Goal: Task Accomplishment & Management: Complete application form

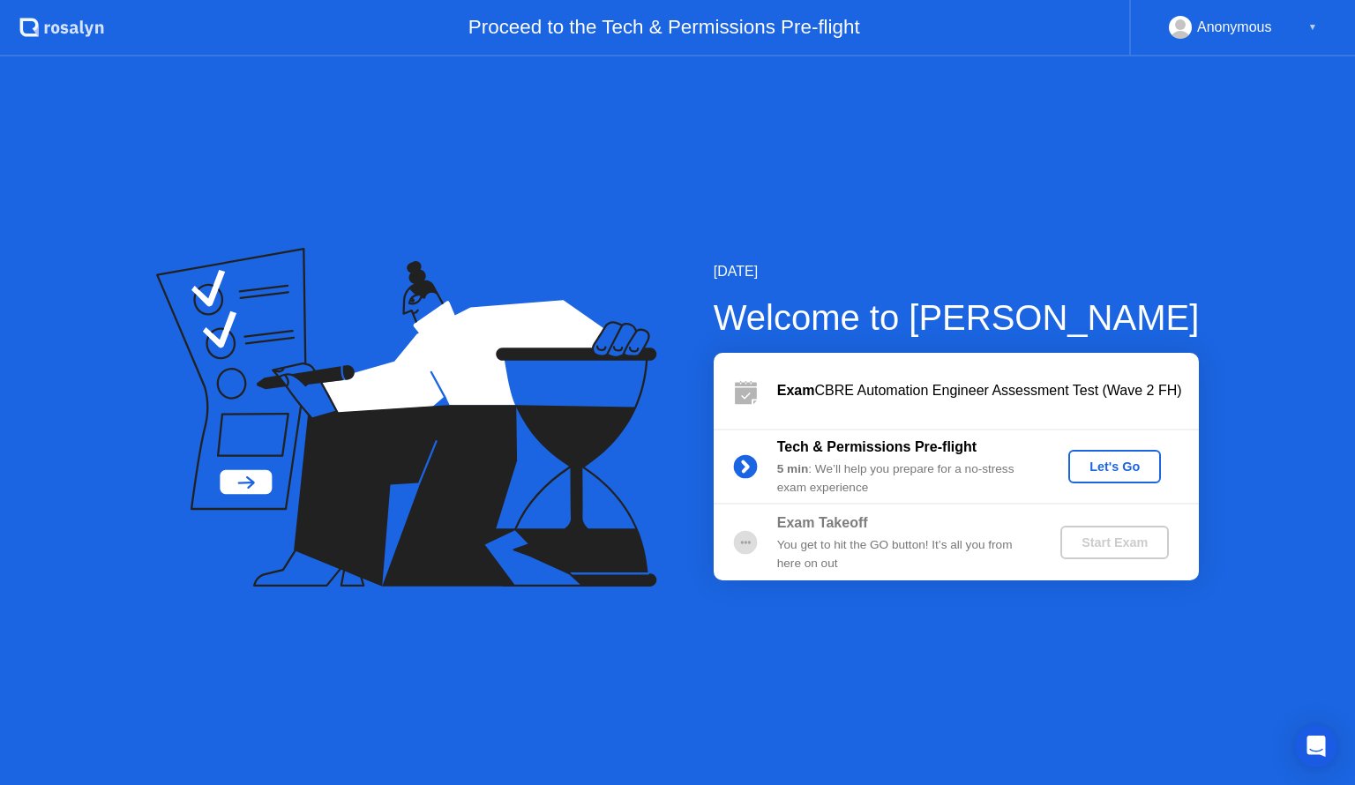
click at [1111, 470] on div "Let's Go" at bounding box center [1114, 466] width 78 height 14
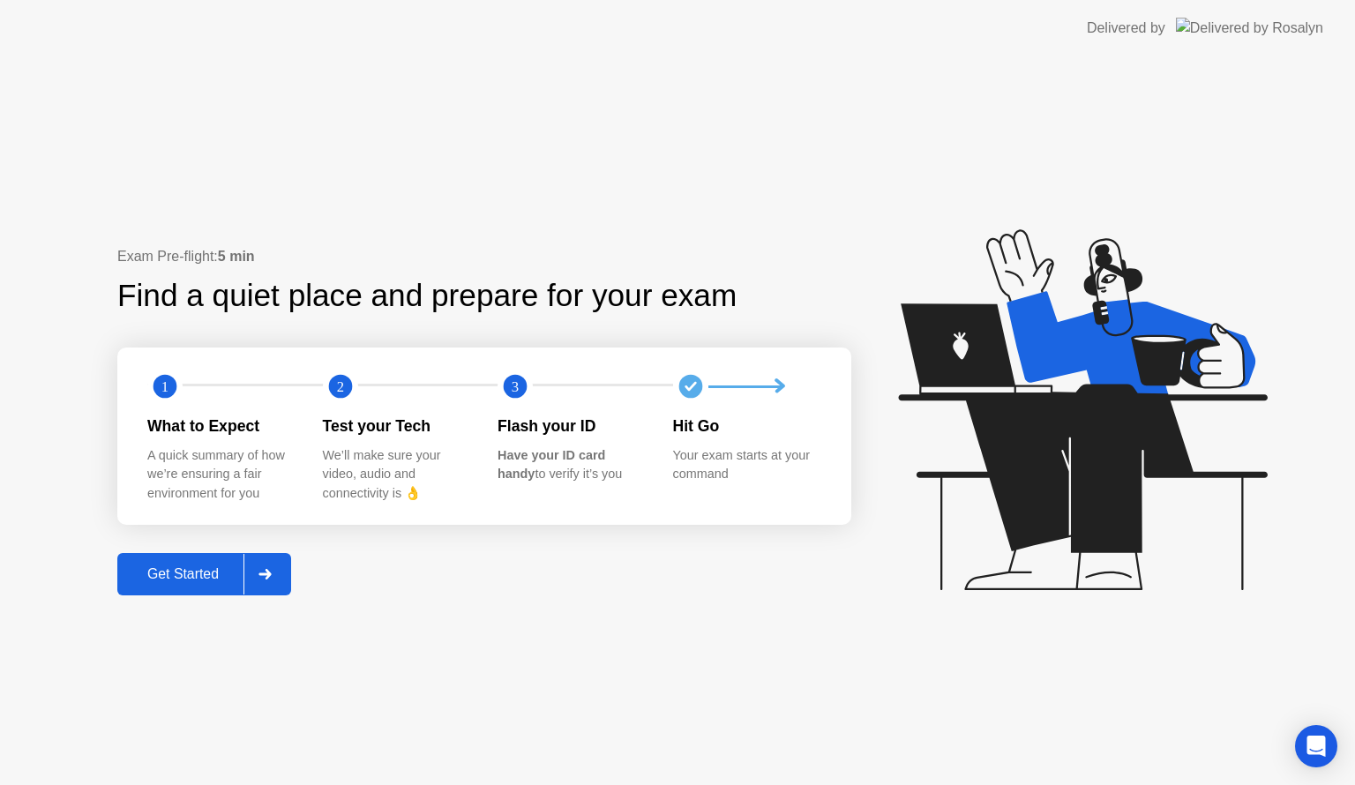
click at [170, 575] on div "Get Started" at bounding box center [183, 574] width 121 height 16
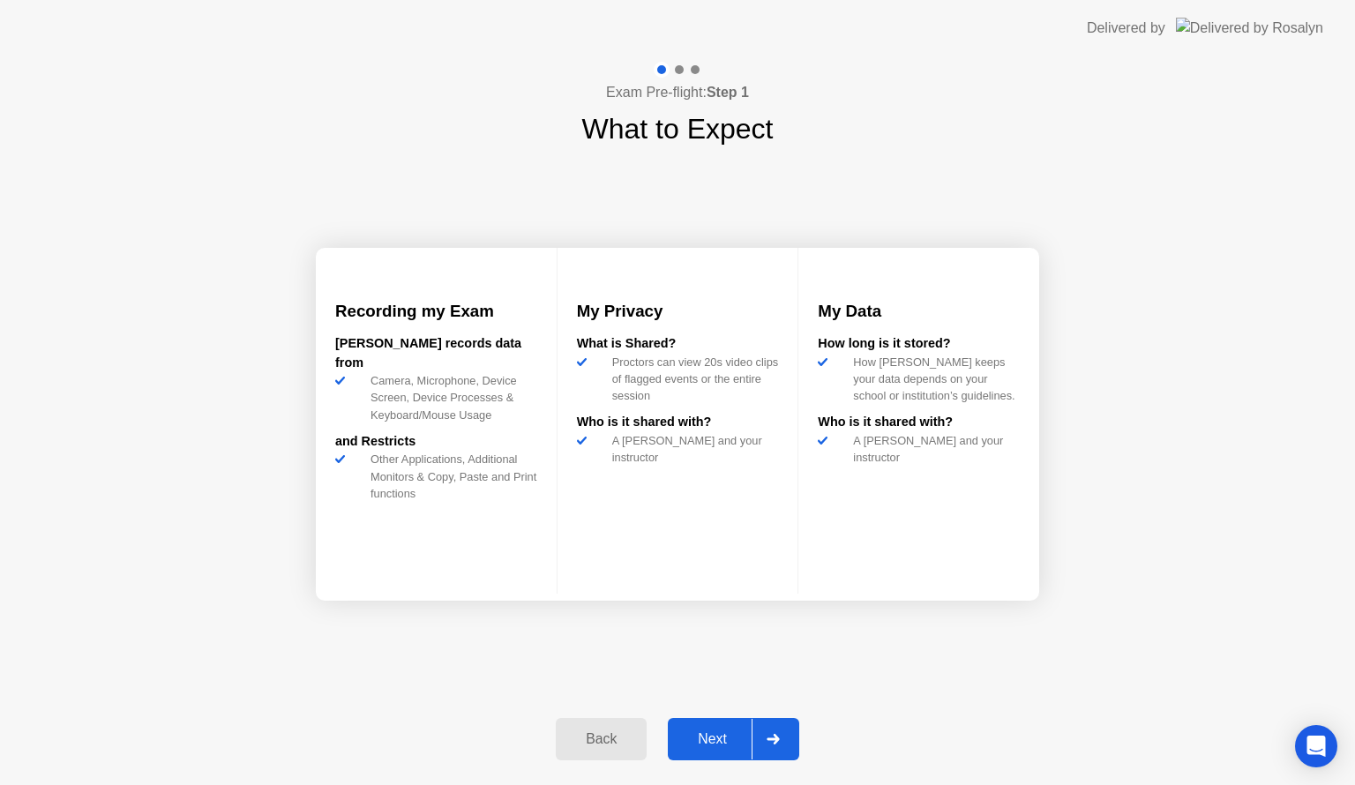
click at [723, 731] on div "Next" at bounding box center [712, 739] width 78 height 16
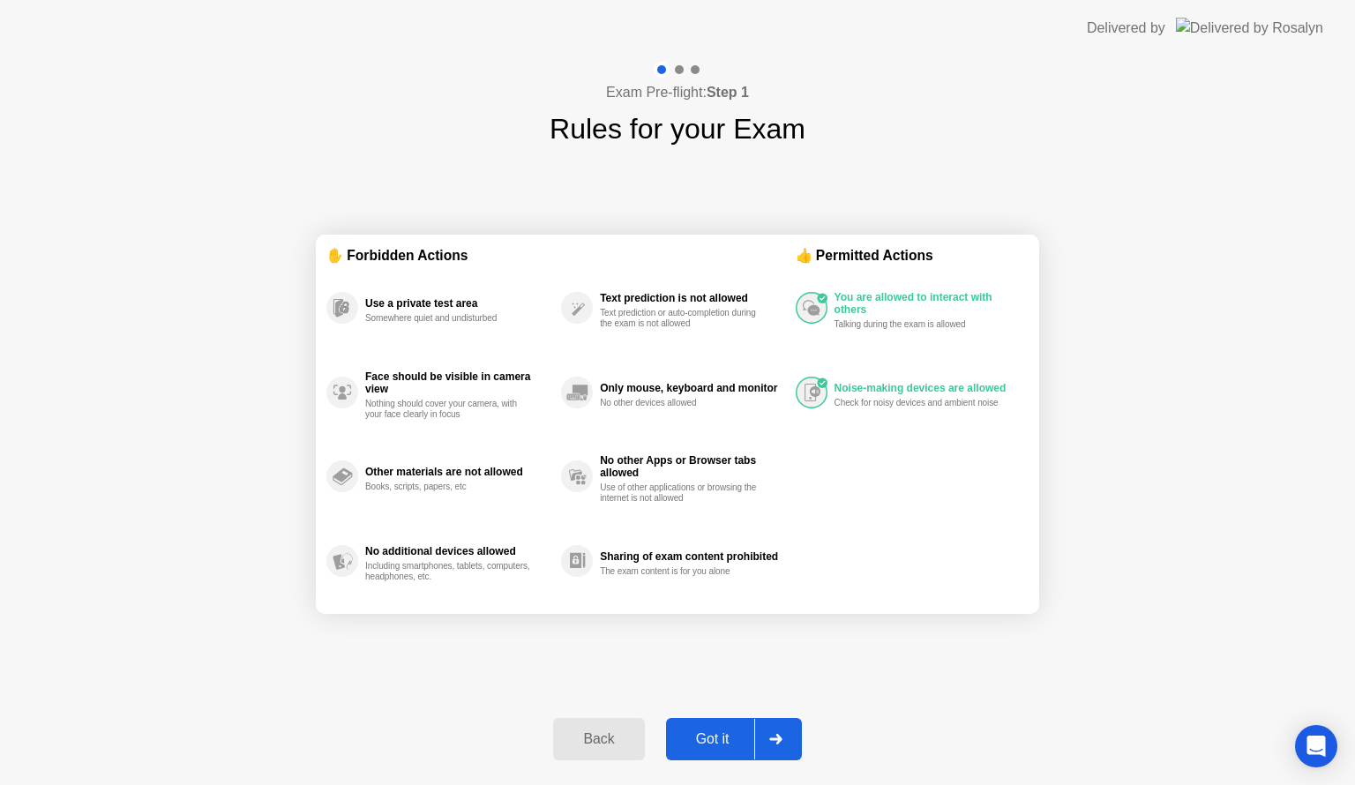
click at [723, 731] on div "Got it" at bounding box center [712, 739] width 83 height 16
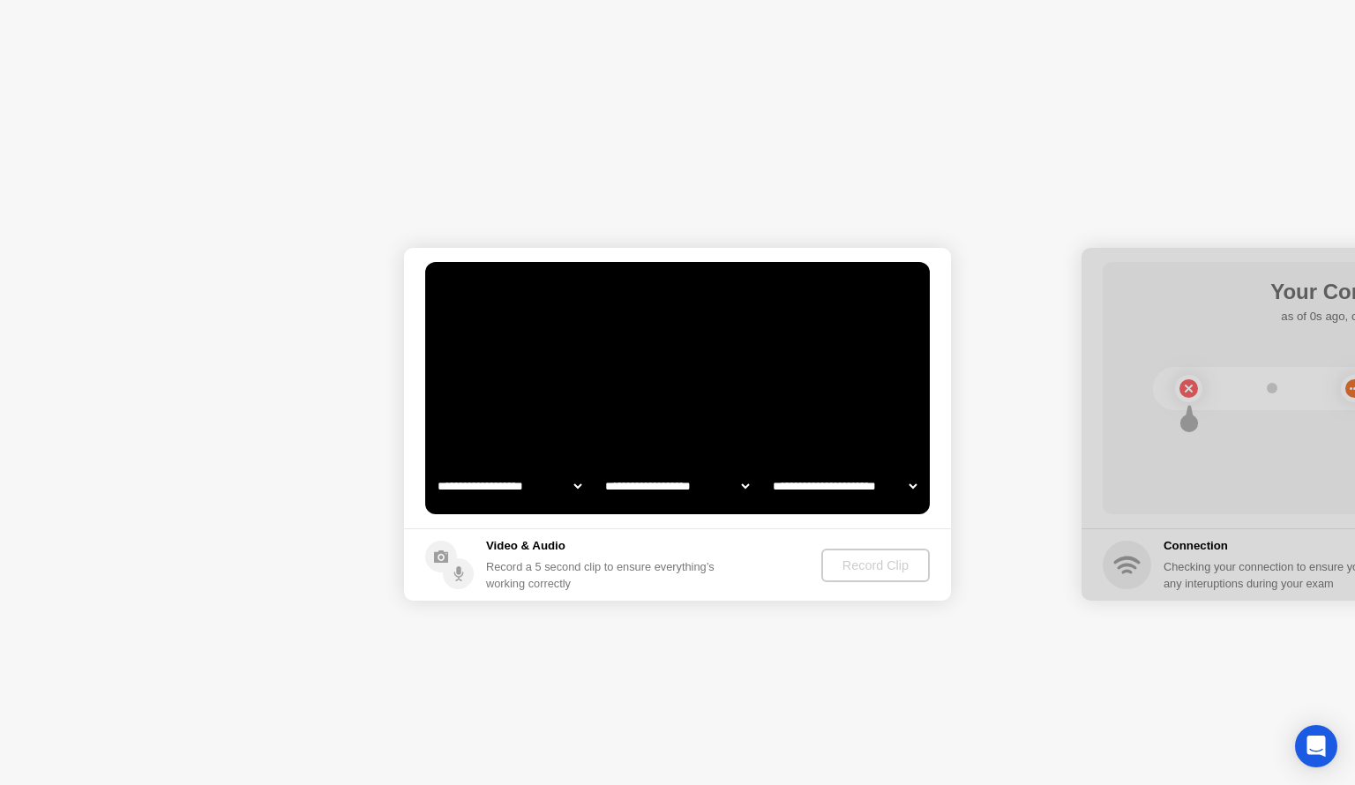
select select "**********"
select select "*******"
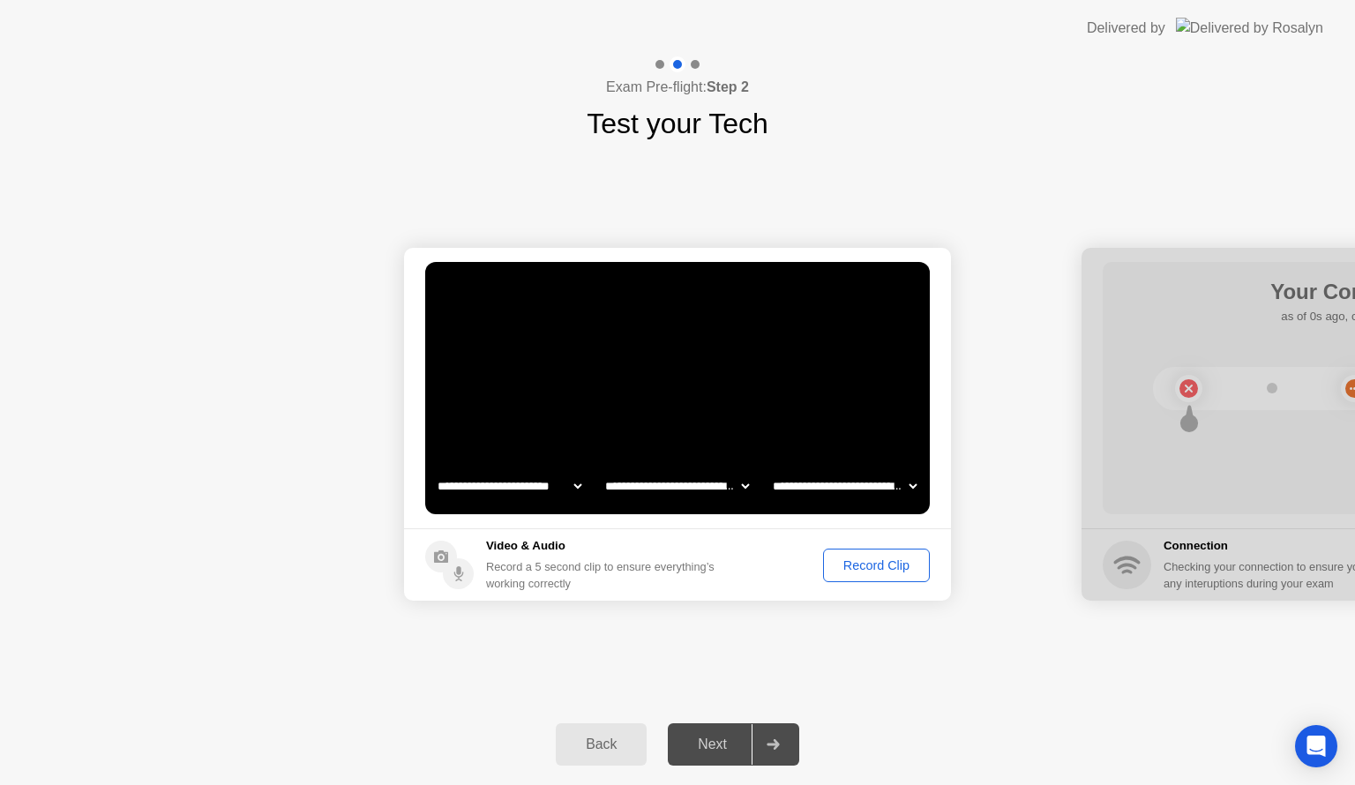
click at [885, 575] on button "Record Clip" at bounding box center [876, 566] width 107 height 34
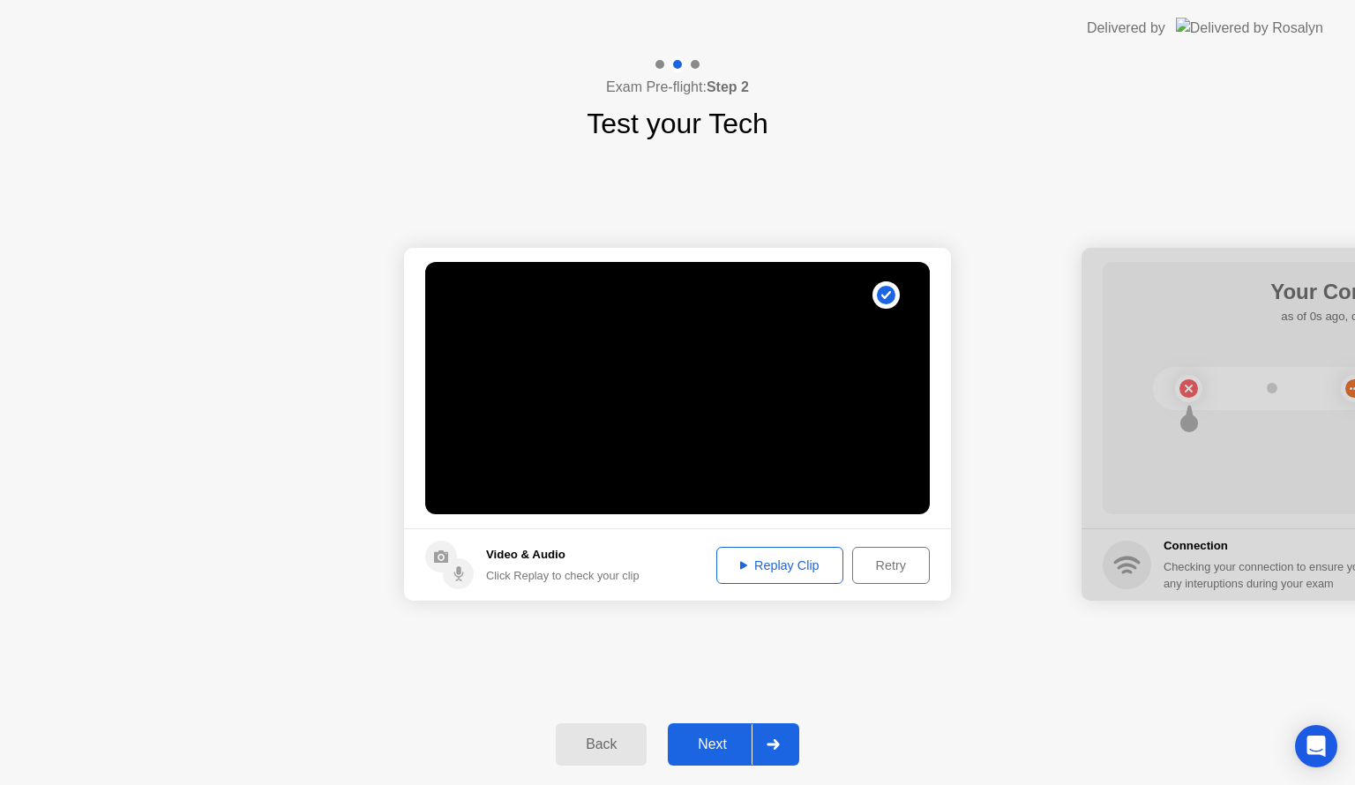
click at [714, 747] on div "Next" at bounding box center [712, 744] width 78 height 16
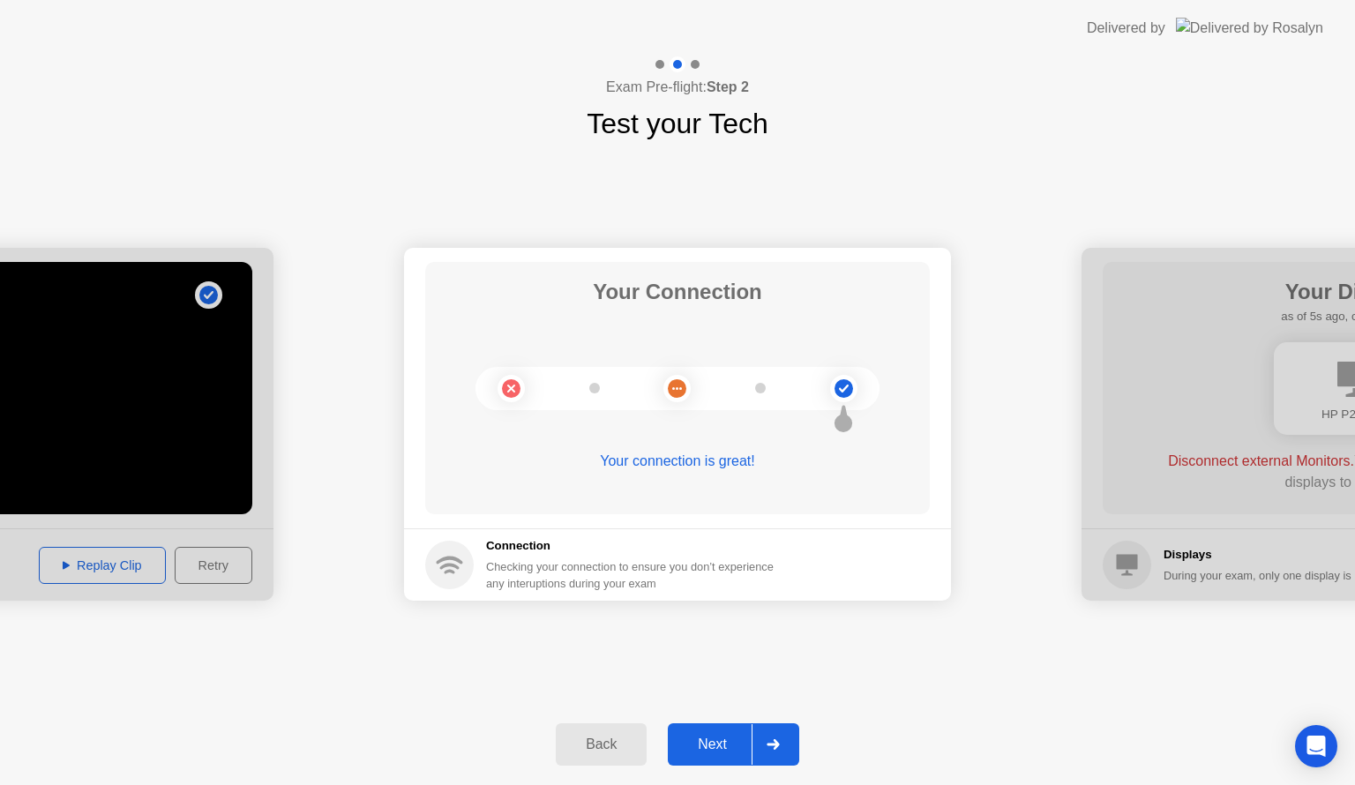
click at [698, 736] on div "Next" at bounding box center [712, 744] width 78 height 16
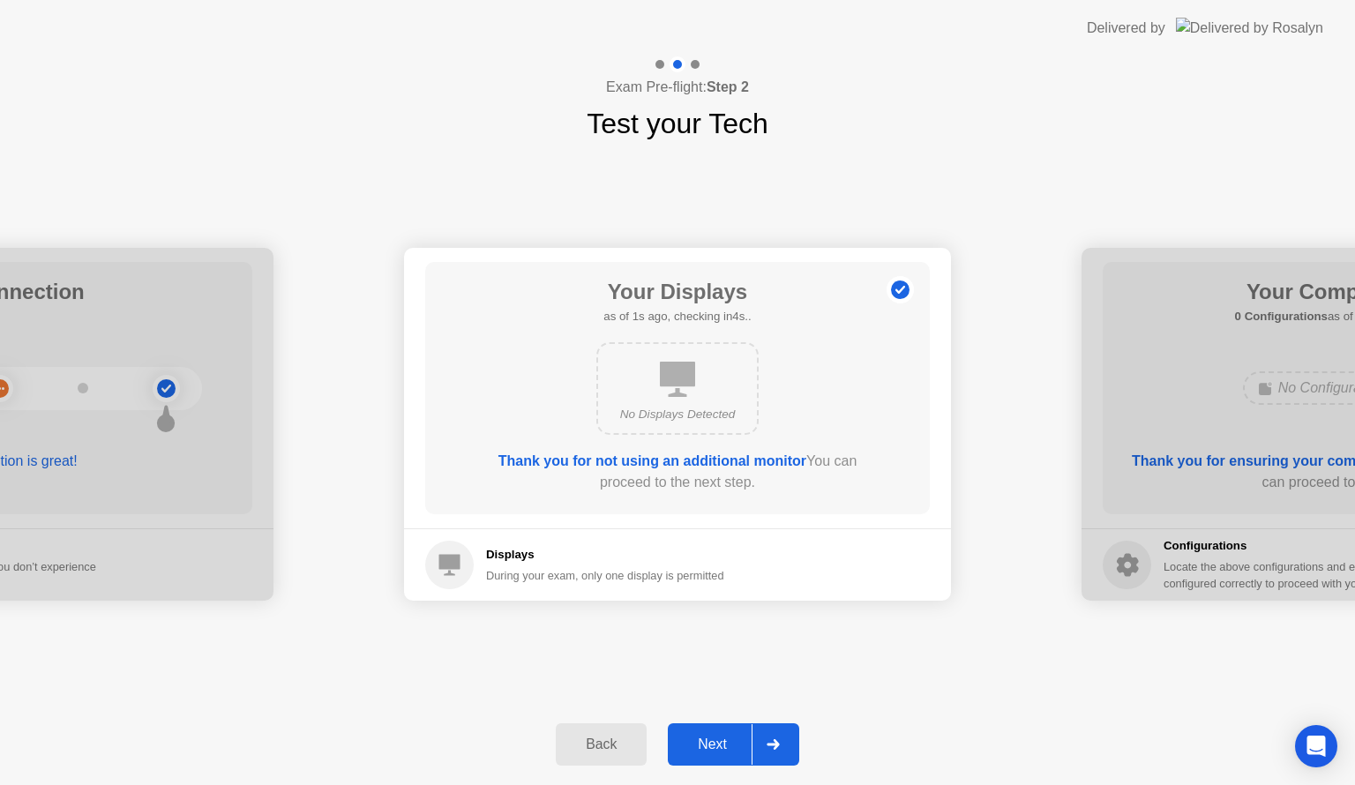
click at [926, 706] on div "Back Next" at bounding box center [677, 744] width 1355 height 81
click at [716, 744] on div "Next" at bounding box center [712, 744] width 78 height 16
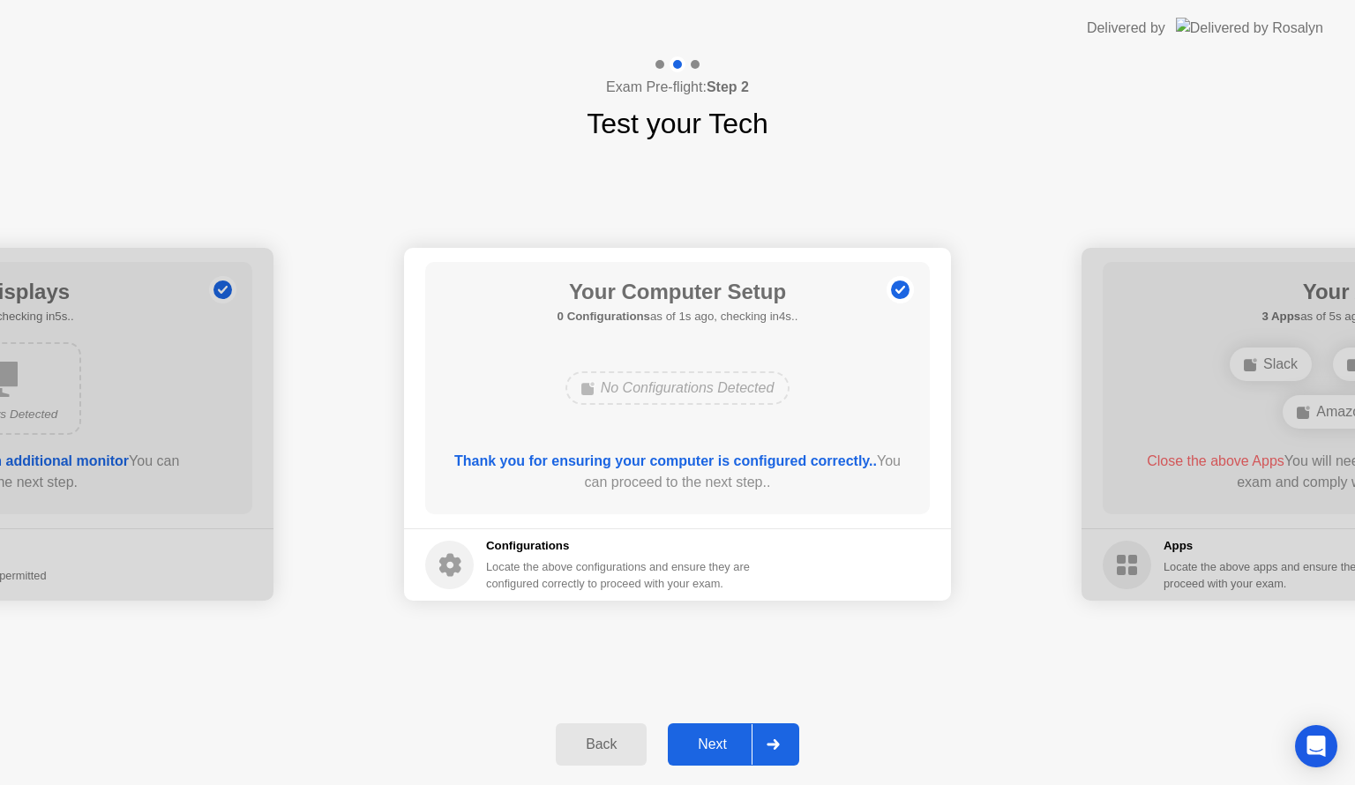
click at [716, 744] on div "Next" at bounding box center [712, 744] width 78 height 16
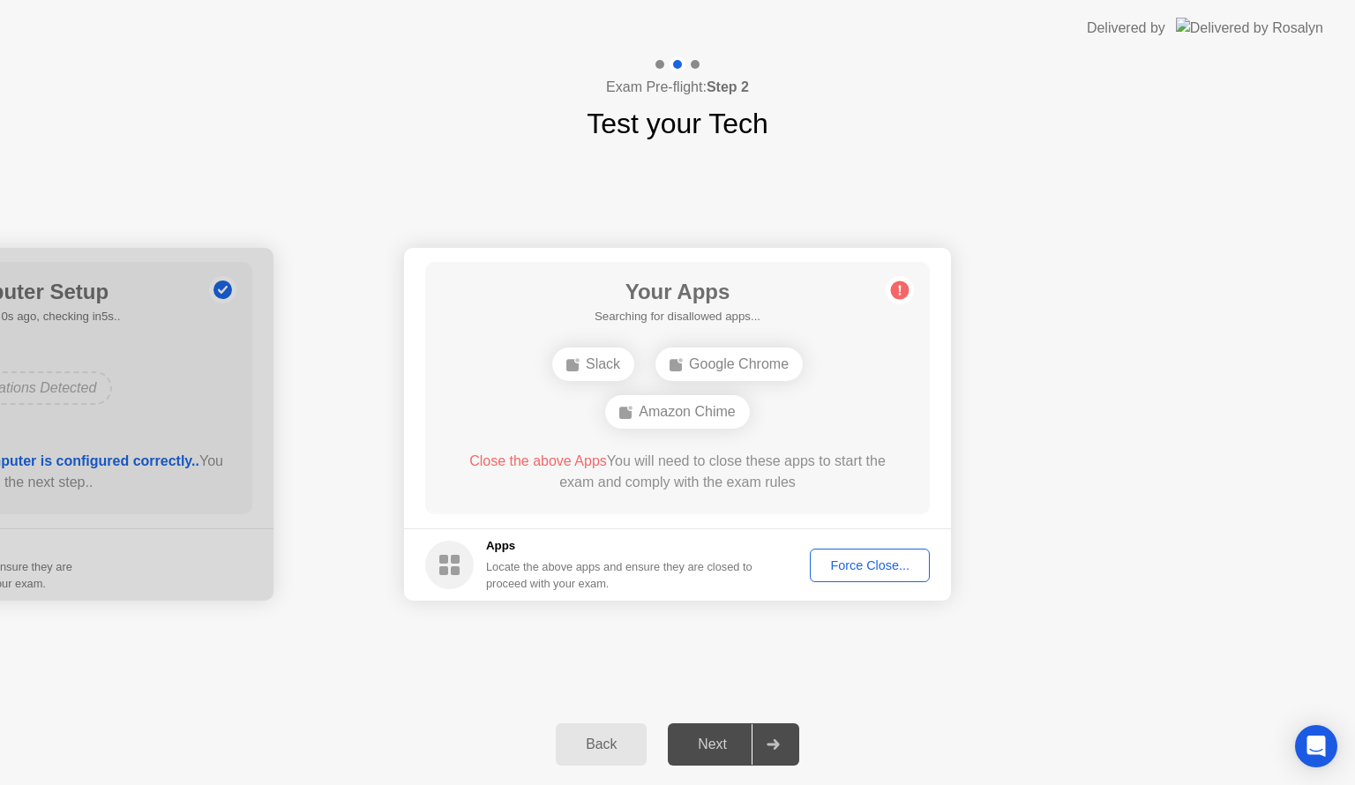
click at [858, 568] on div "Force Close..." at bounding box center [870, 565] width 108 height 14
click at [856, 568] on div "Force Close..." at bounding box center [870, 565] width 108 height 14
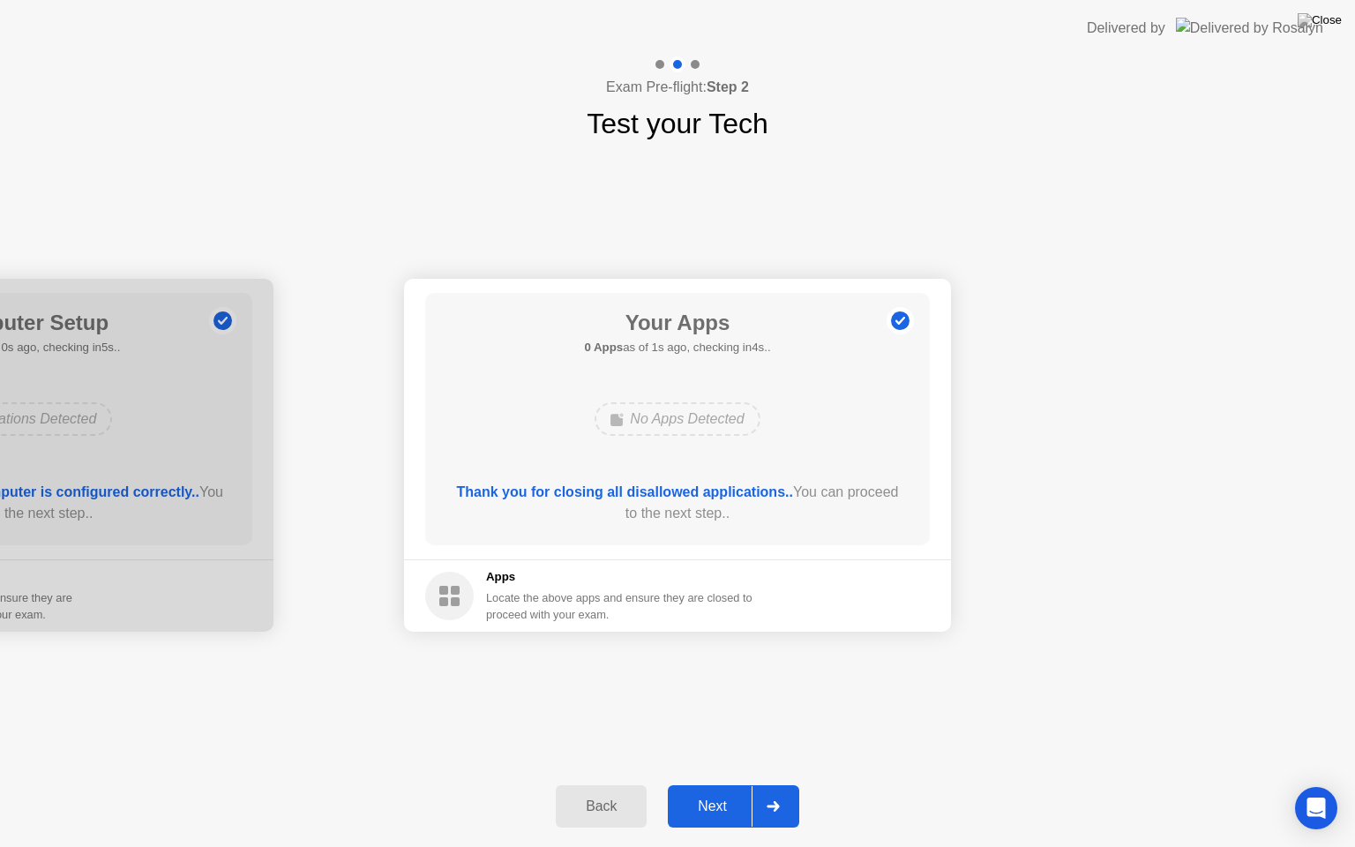
click at [724, 784] on div "Next" at bounding box center [712, 806] width 78 height 16
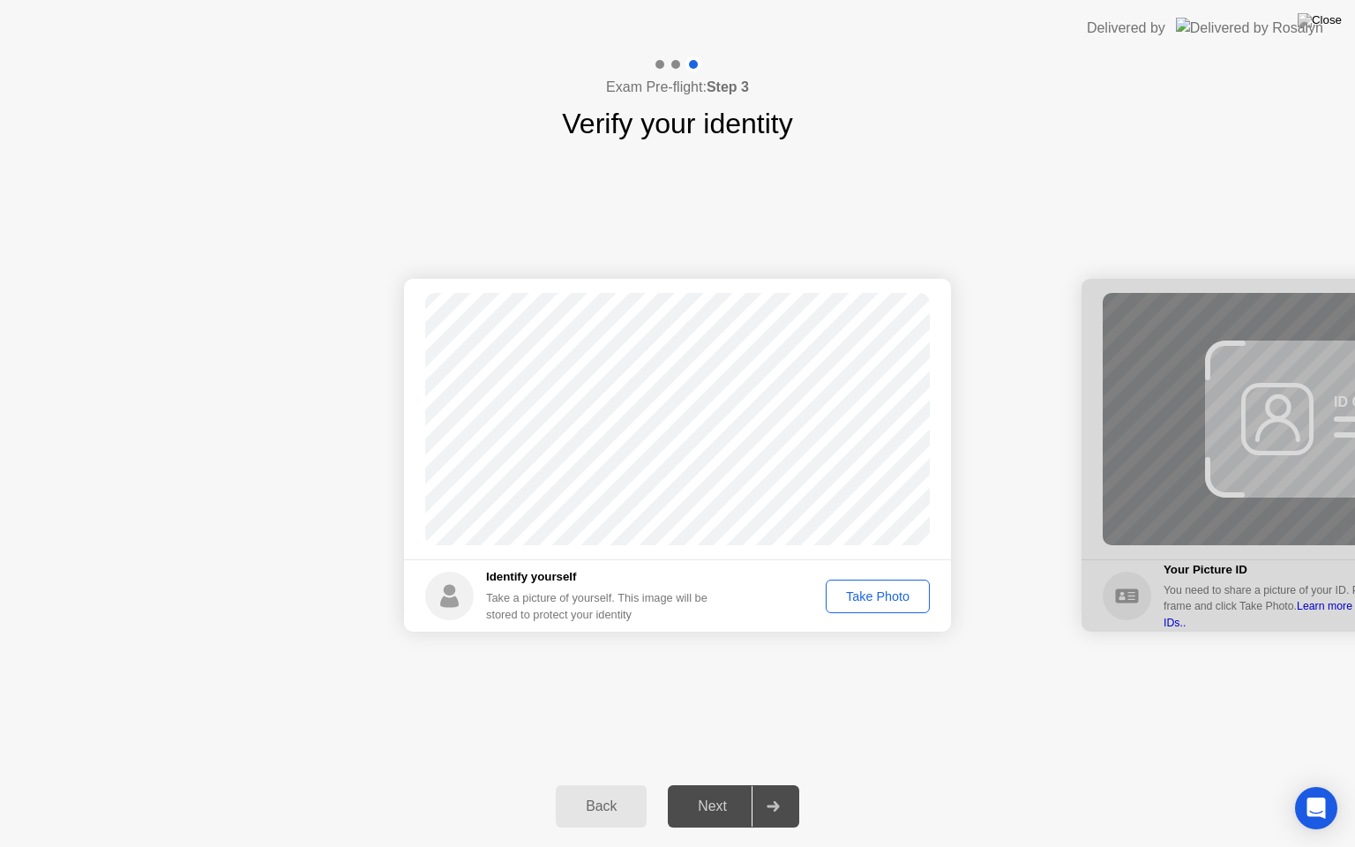
click at [864, 596] on div "Take Photo" at bounding box center [878, 596] width 92 height 14
click at [710, 784] on div "Next" at bounding box center [712, 806] width 78 height 16
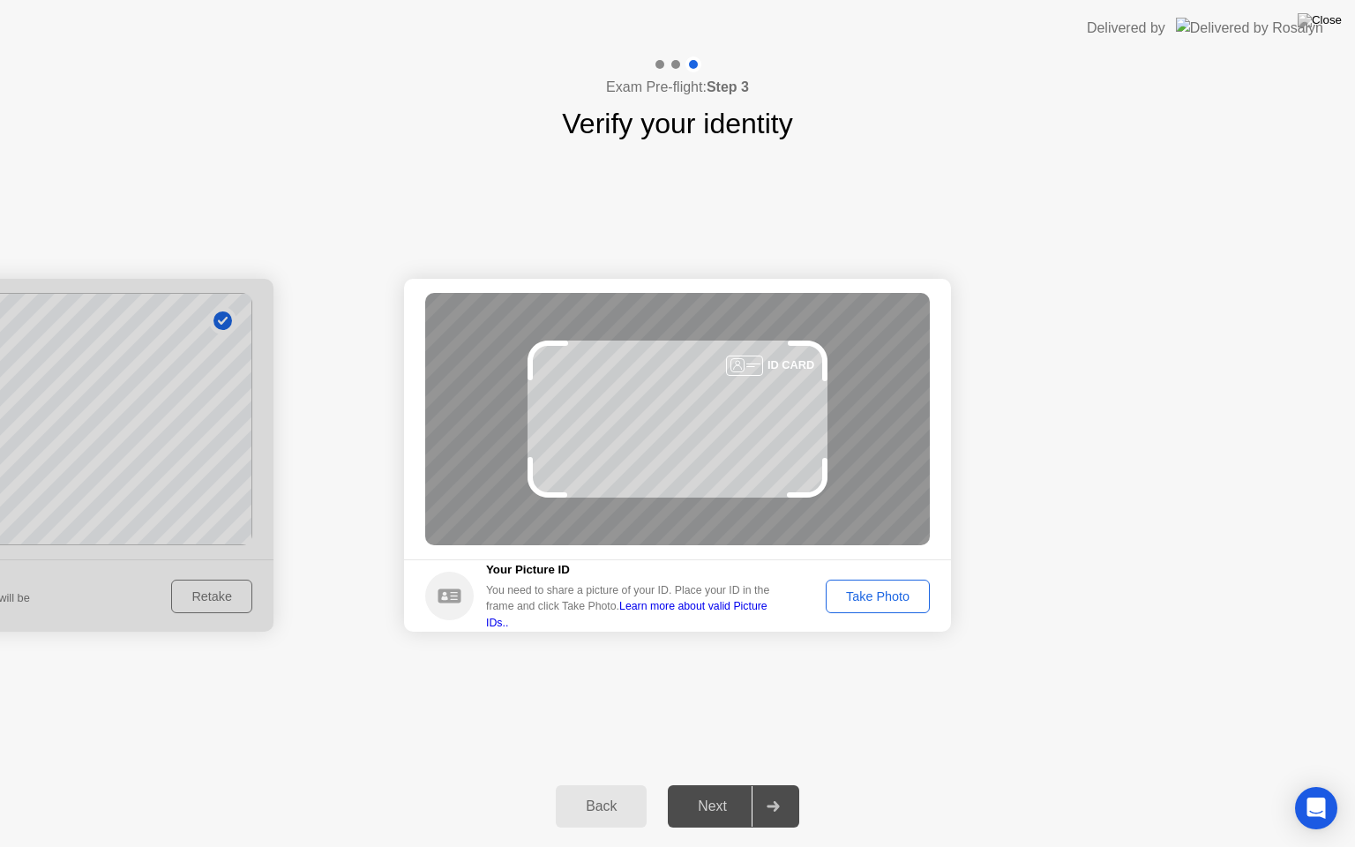
click at [876, 603] on div "Take Photo" at bounding box center [878, 596] width 92 height 14
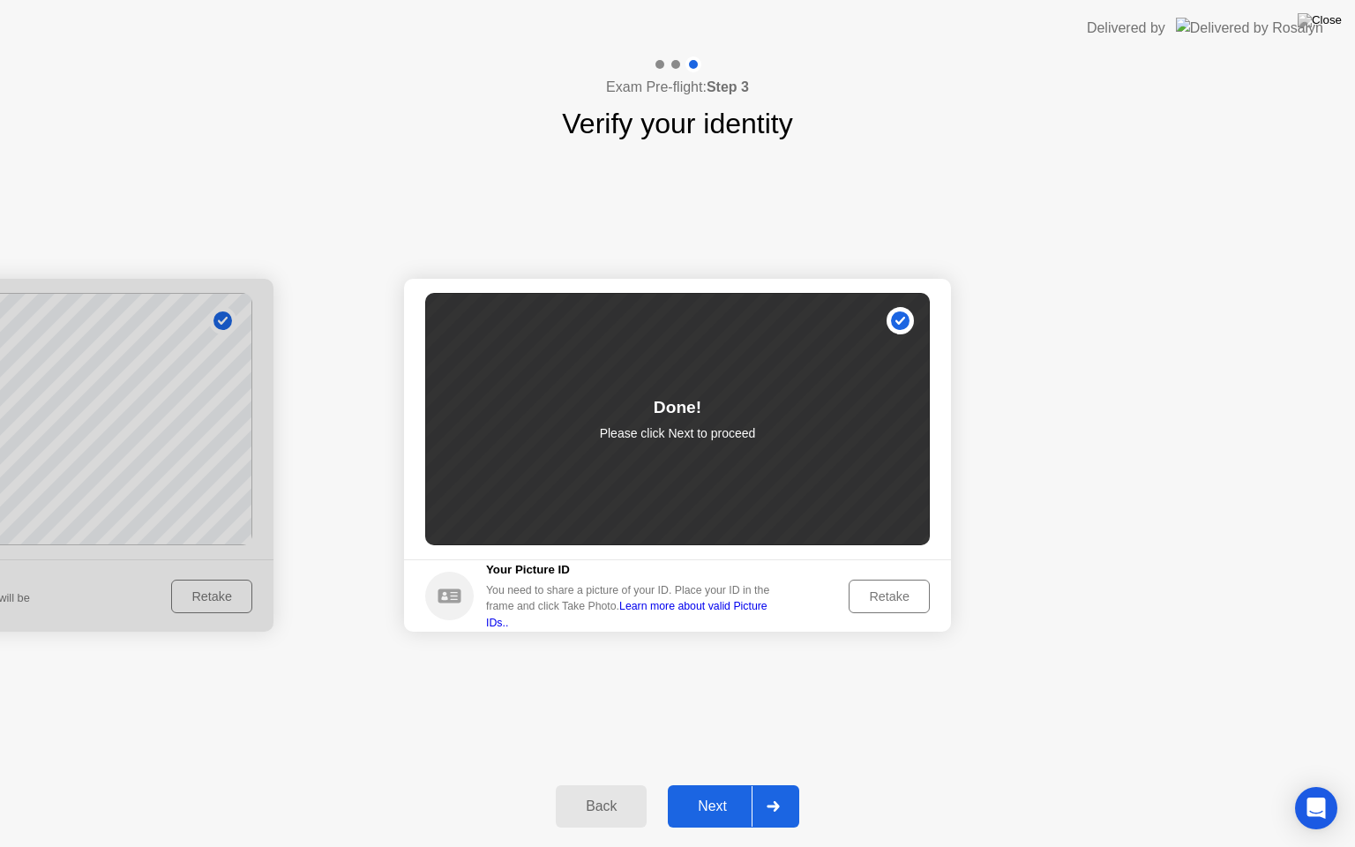
click at [719, 784] on div "Next" at bounding box center [712, 806] width 78 height 16
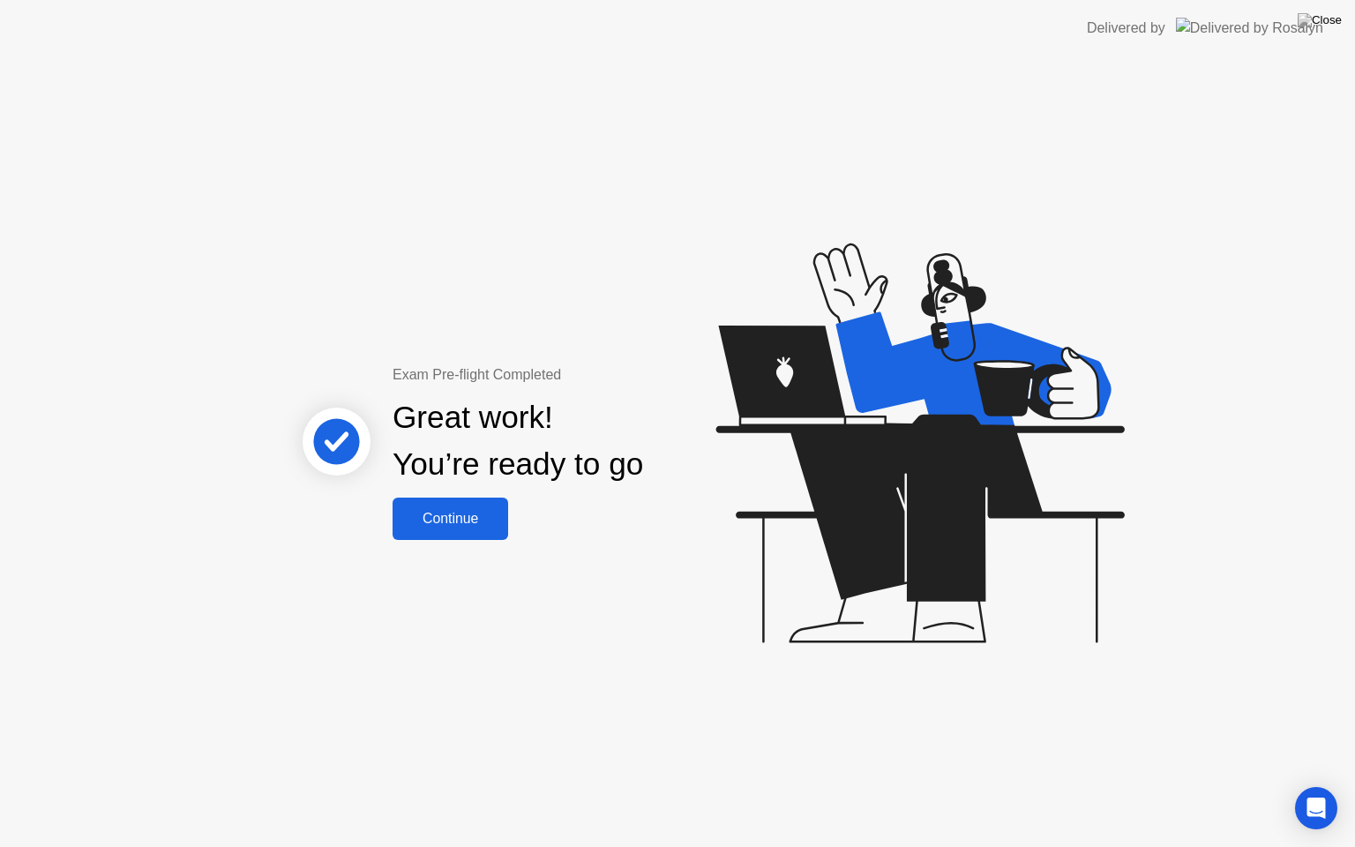
click at [464, 516] on div "Continue" at bounding box center [450, 519] width 105 height 16
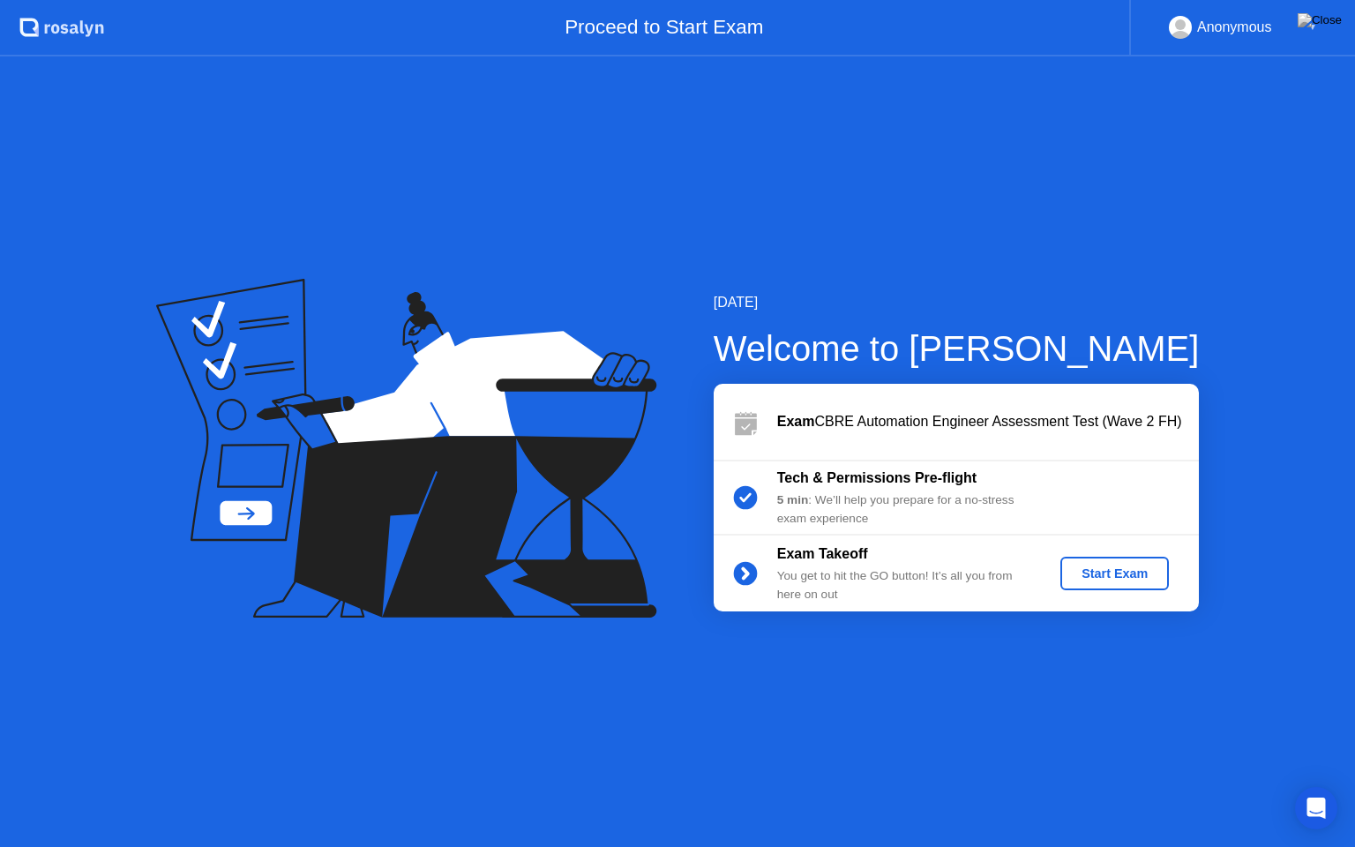
click at [1100, 568] on div "Start Exam" at bounding box center [1114, 573] width 94 height 14
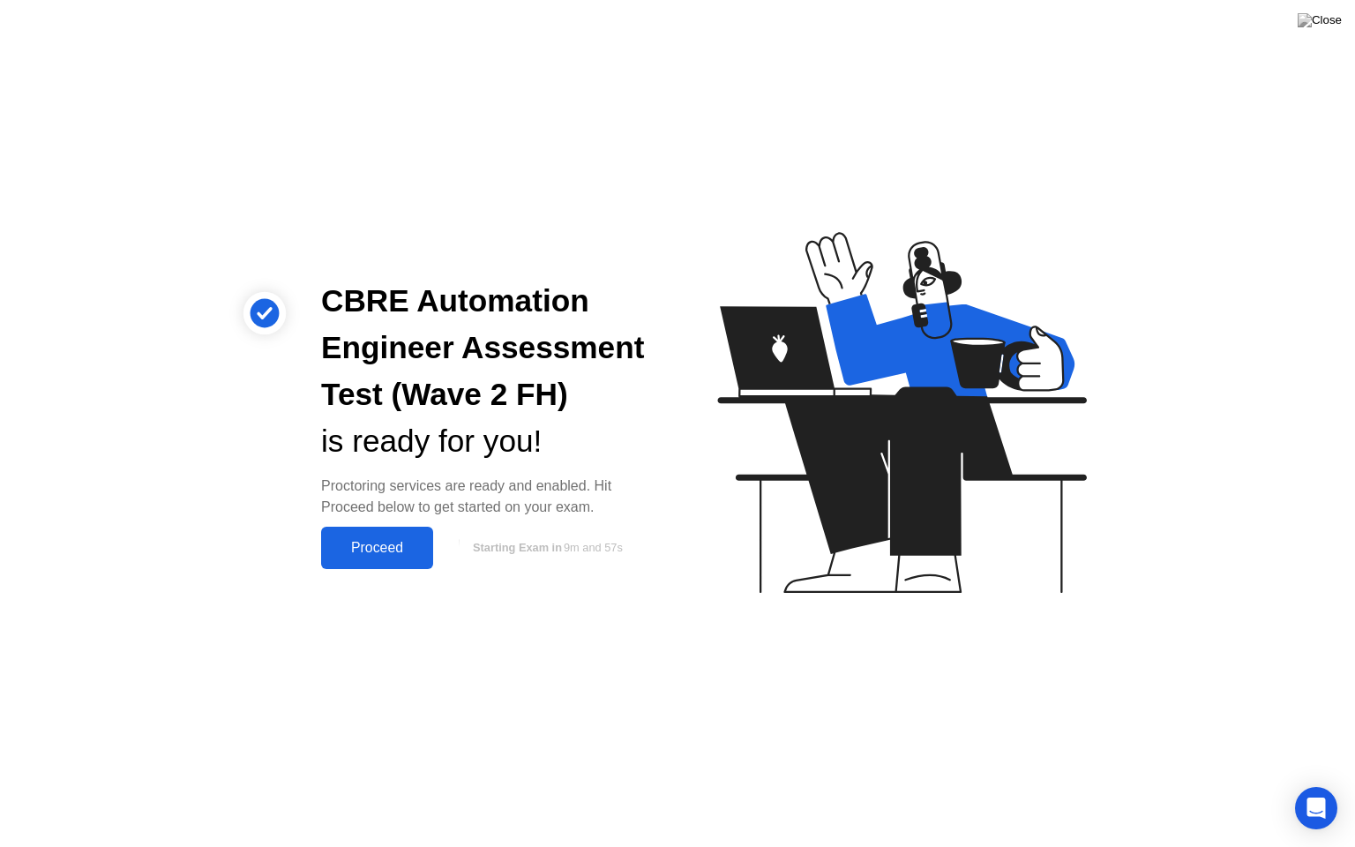
click at [376, 540] on div "Proceed" at bounding box center [376, 548] width 101 height 16
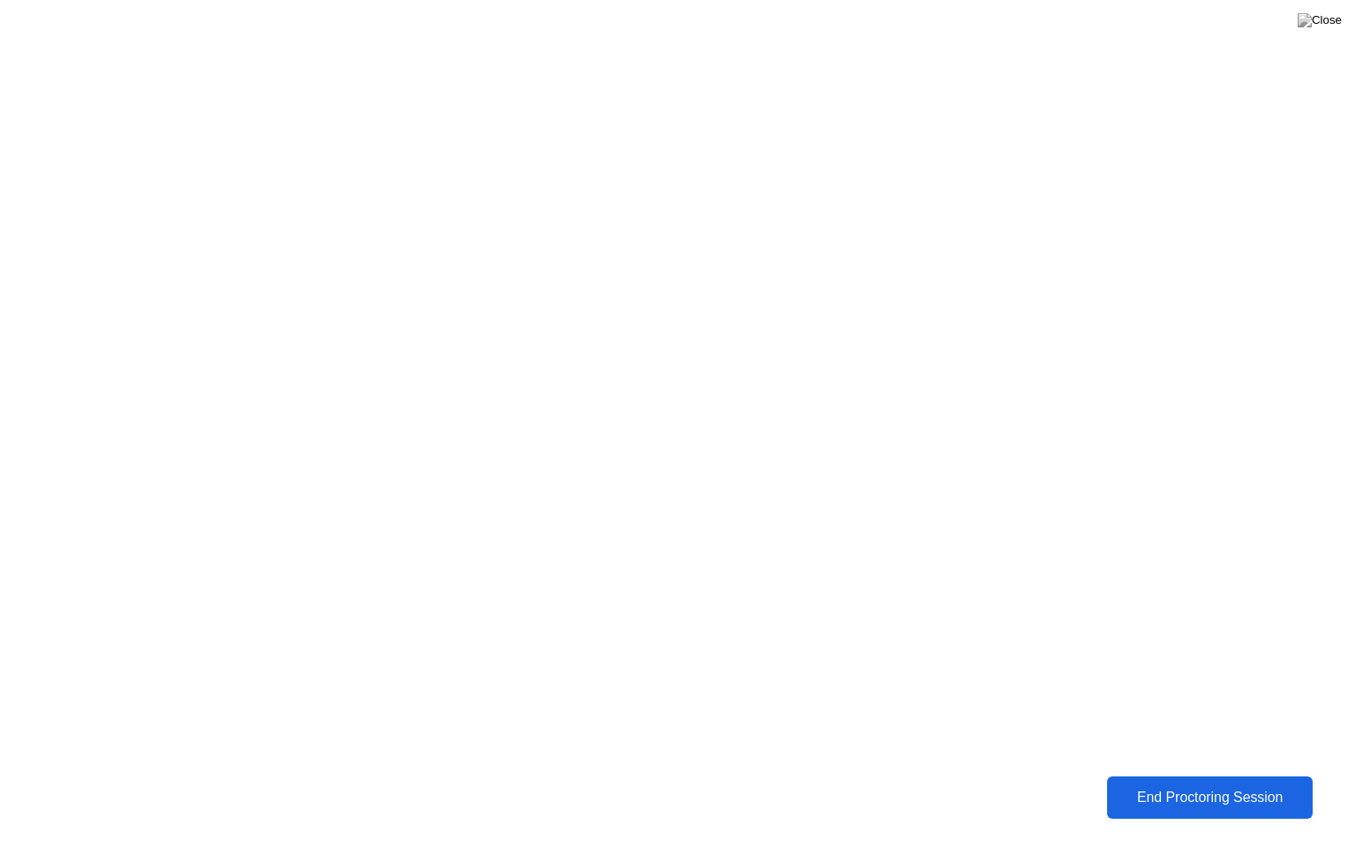
click at [1182, 784] on div "End Proctoring Session" at bounding box center [1209, 797] width 195 height 16
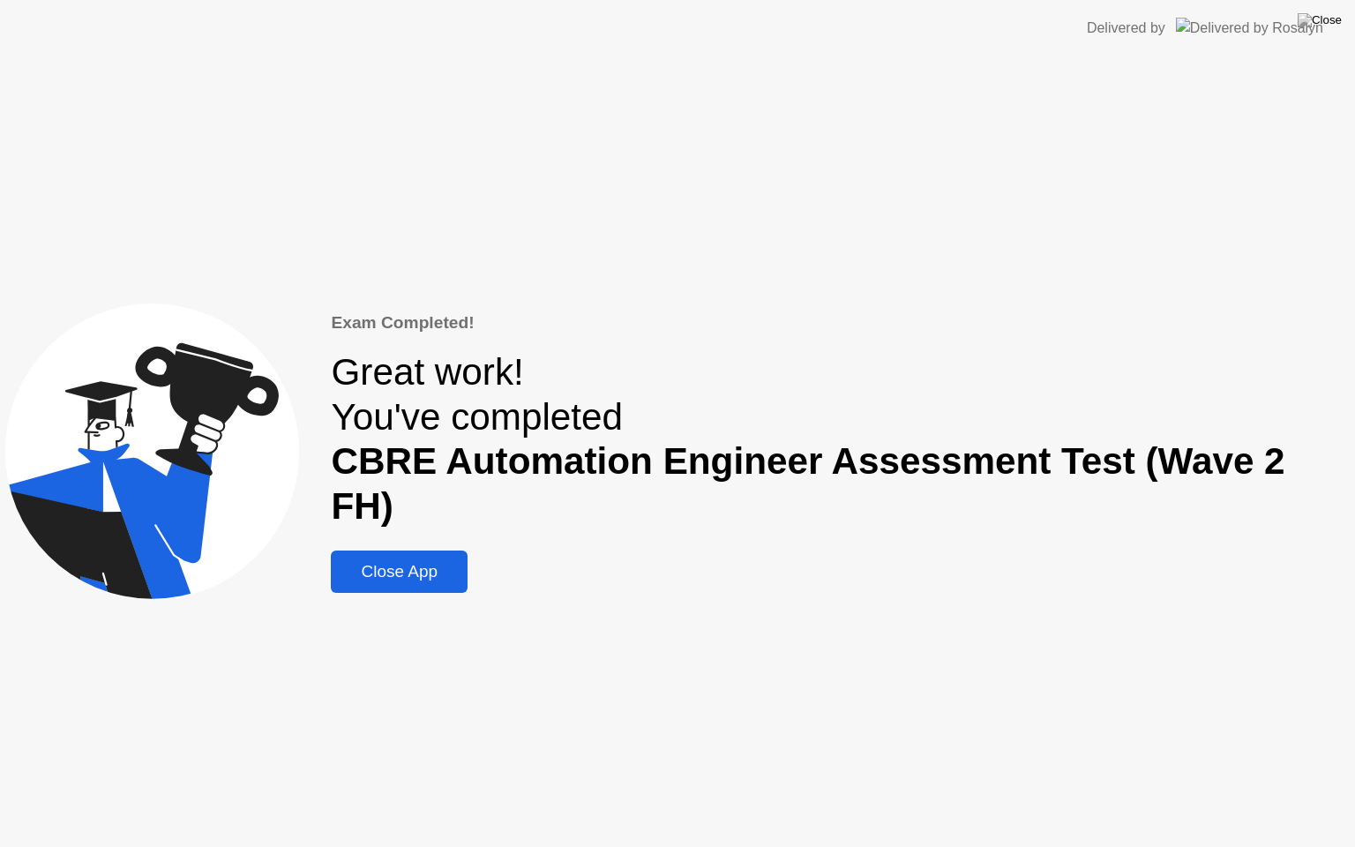
click at [404, 562] on div "Close App" at bounding box center [399, 571] width 126 height 19
